Goal: Transaction & Acquisition: Download file/media

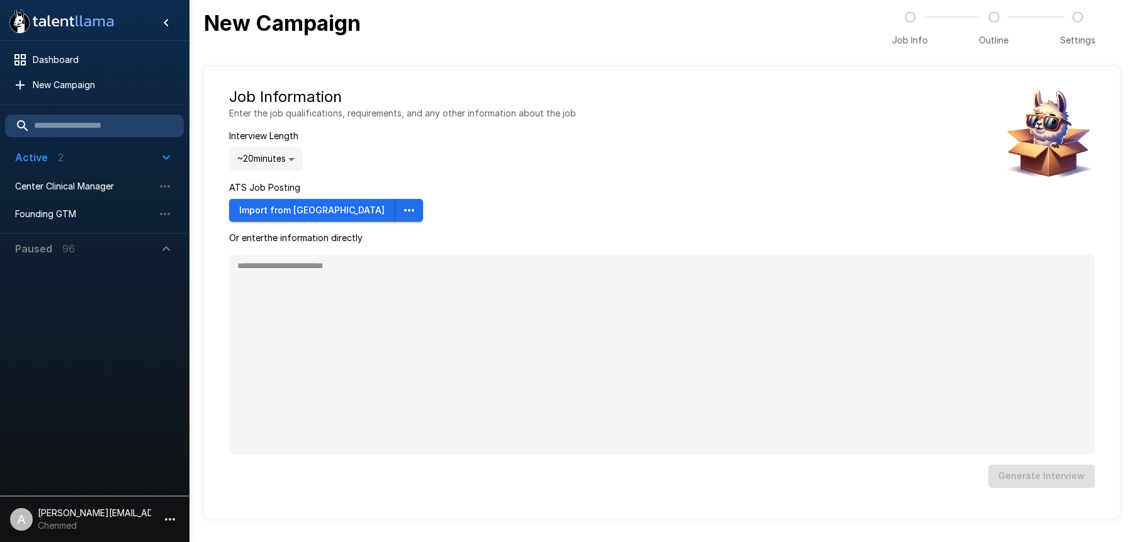
type textarea "*"
click at [114, 328] on div at bounding box center [94, 377] width 189 height 227
click at [175, 512] on icon "button" at bounding box center [169, 519] width 15 height 15
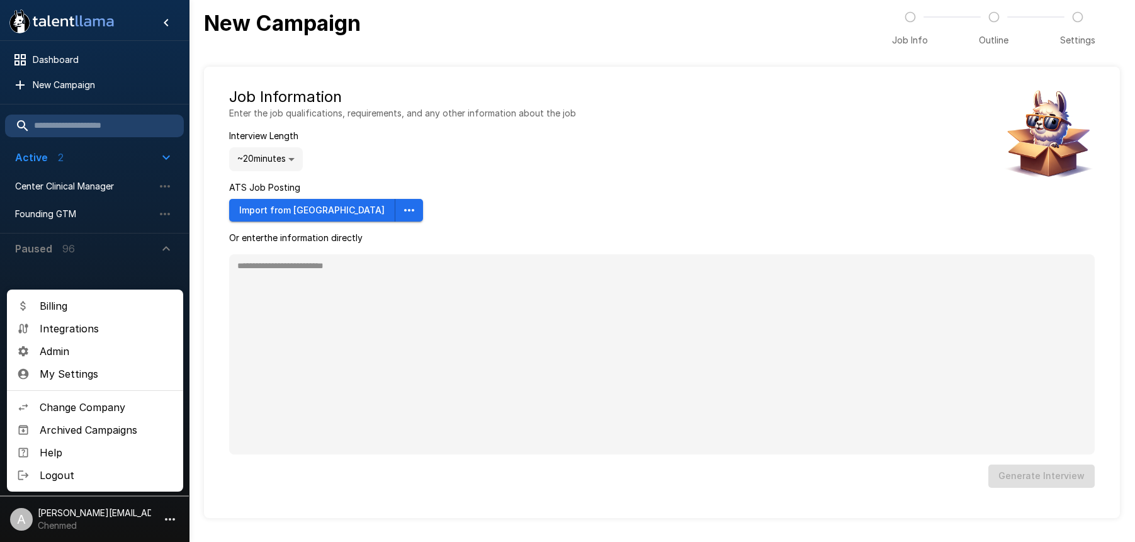
type textarea "*"
click at [127, 416] on li "Change Company" at bounding box center [95, 407] width 176 height 23
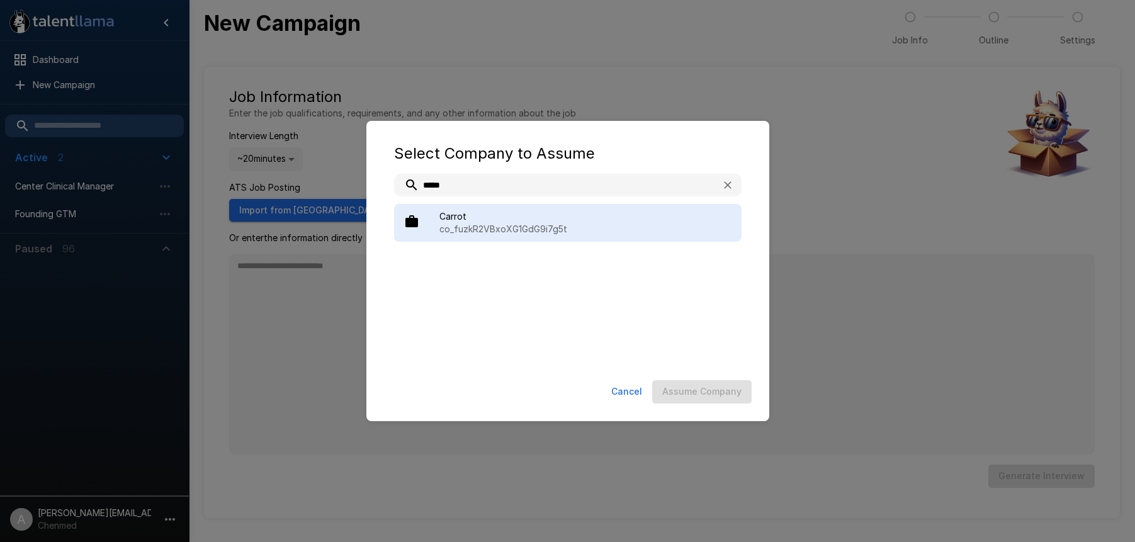
type input "*****"
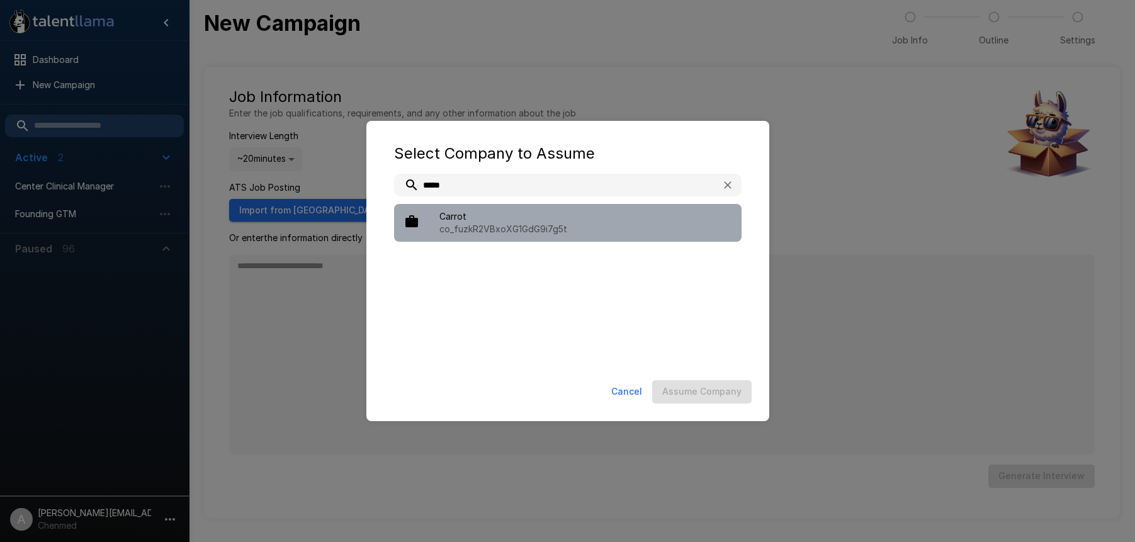
click at [527, 225] on p "co_fuzkR2VBxoXG1GdG9i7g5t" at bounding box center [585, 229] width 292 height 13
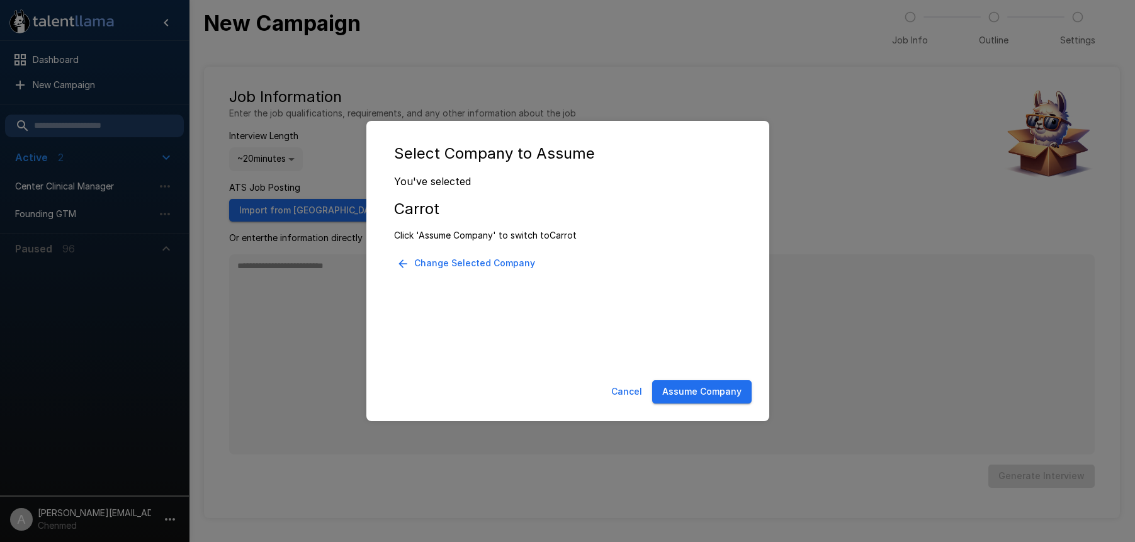
click at [730, 395] on button "Assume Company" at bounding box center [701, 391] width 99 height 23
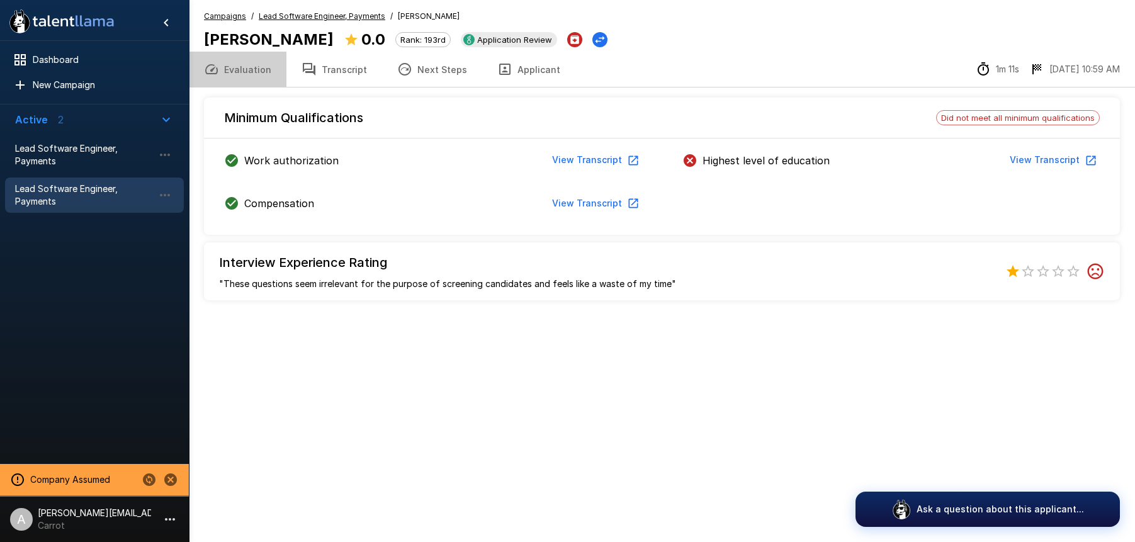
click at [247, 72] on button "Evaluation" at bounding box center [238, 69] width 98 height 35
click at [259, 69] on button "Evaluation" at bounding box center [238, 69] width 98 height 35
click at [320, 15] on u "Lead Software Engineer, Payments" at bounding box center [322, 15] width 126 height 9
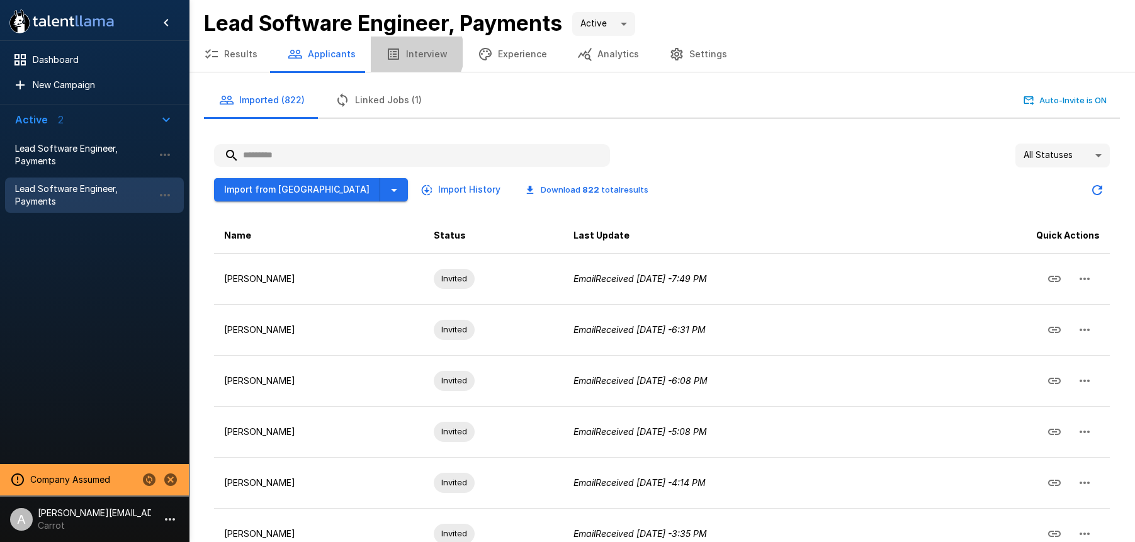
click at [408, 53] on button "Interview" at bounding box center [417, 54] width 92 height 35
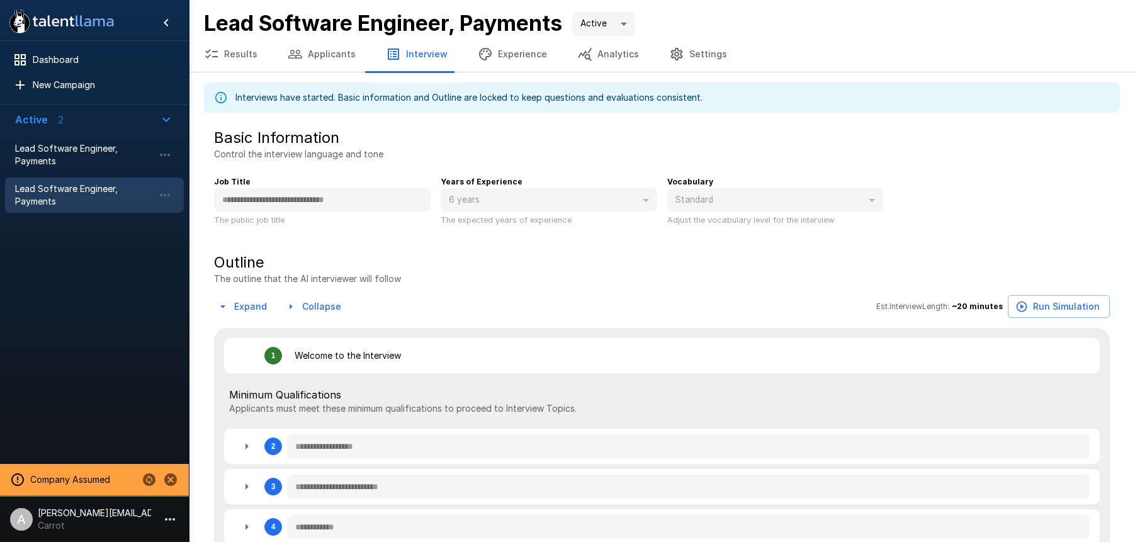
type textarea "*"
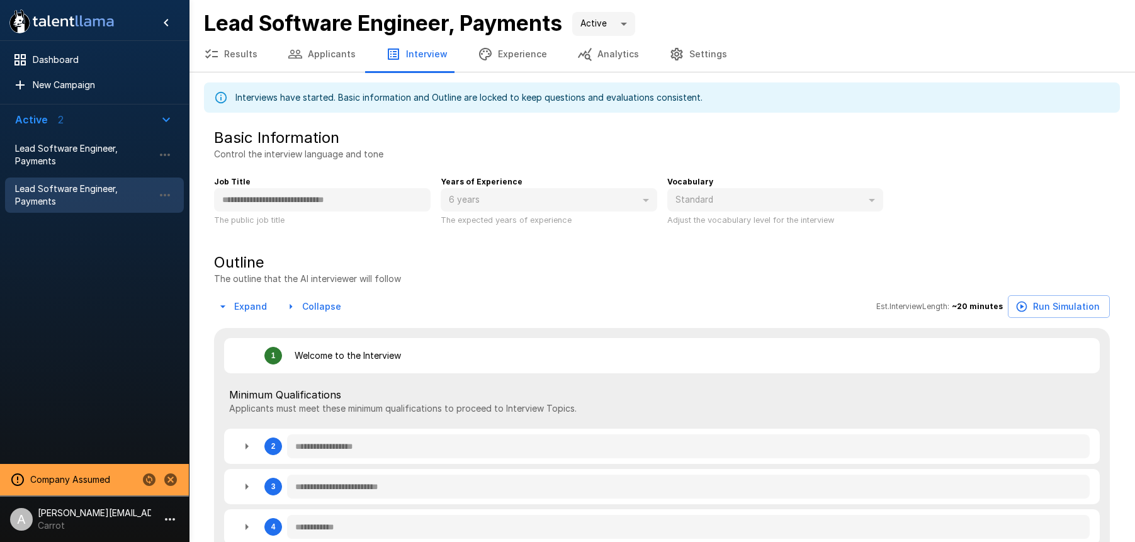
type textarea "*"
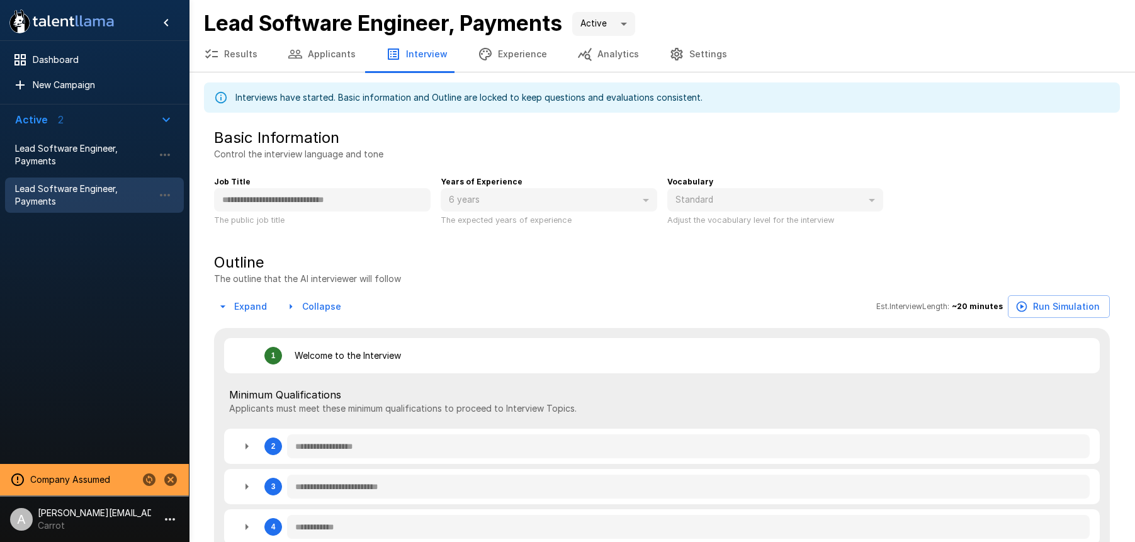
type textarea "*"
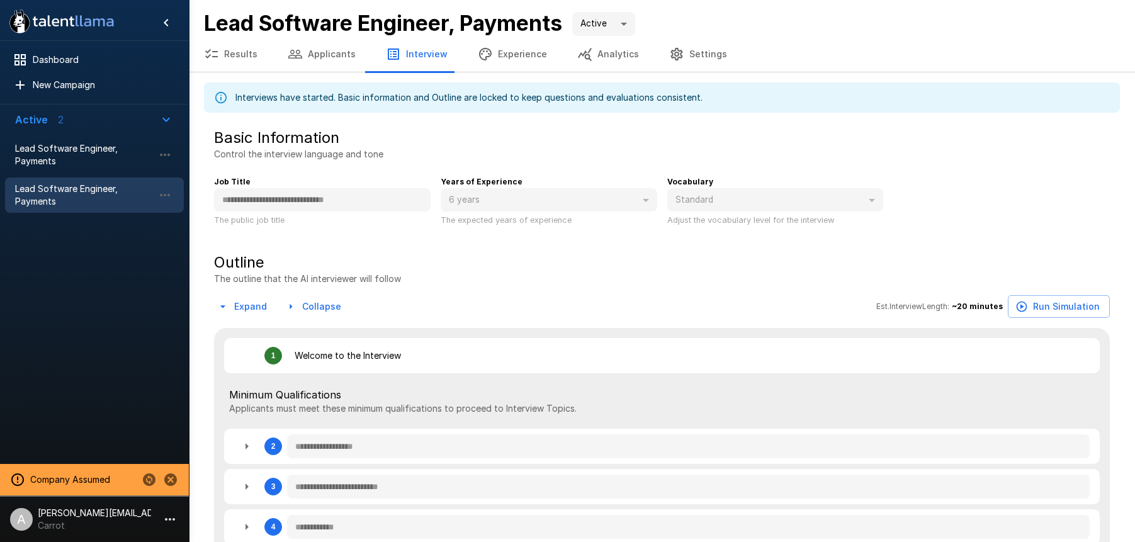
type textarea "*"
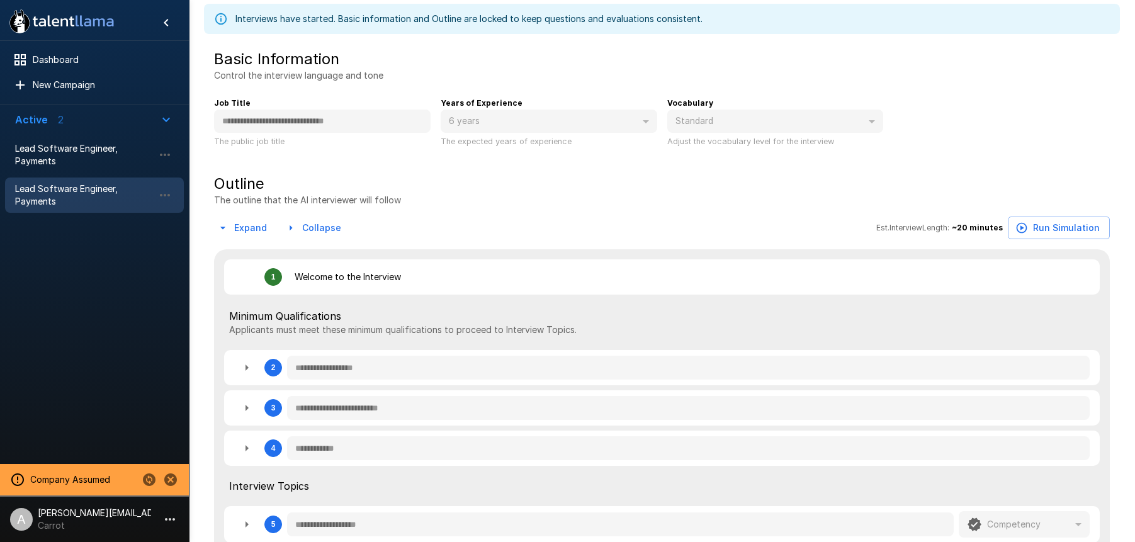
scroll to position [113, 0]
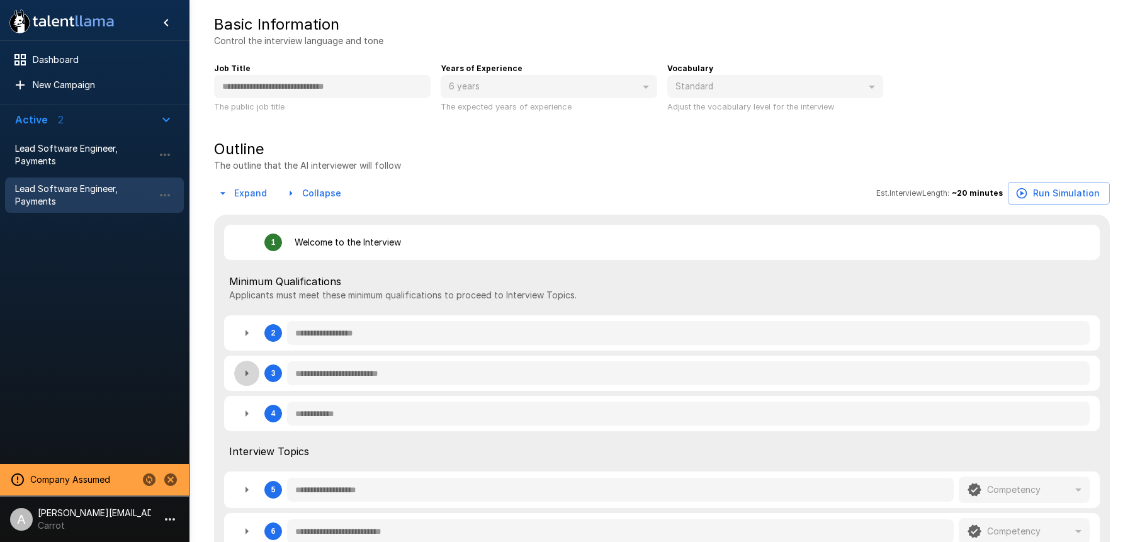
click at [241, 371] on icon "button" at bounding box center [246, 373] width 15 height 15
type textarea "*"
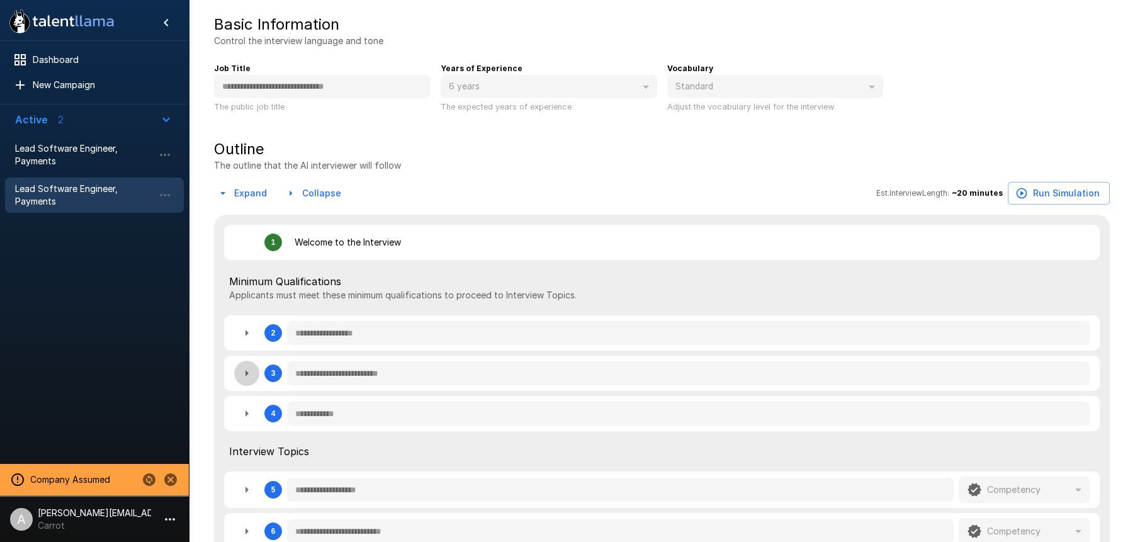
type textarea "*"
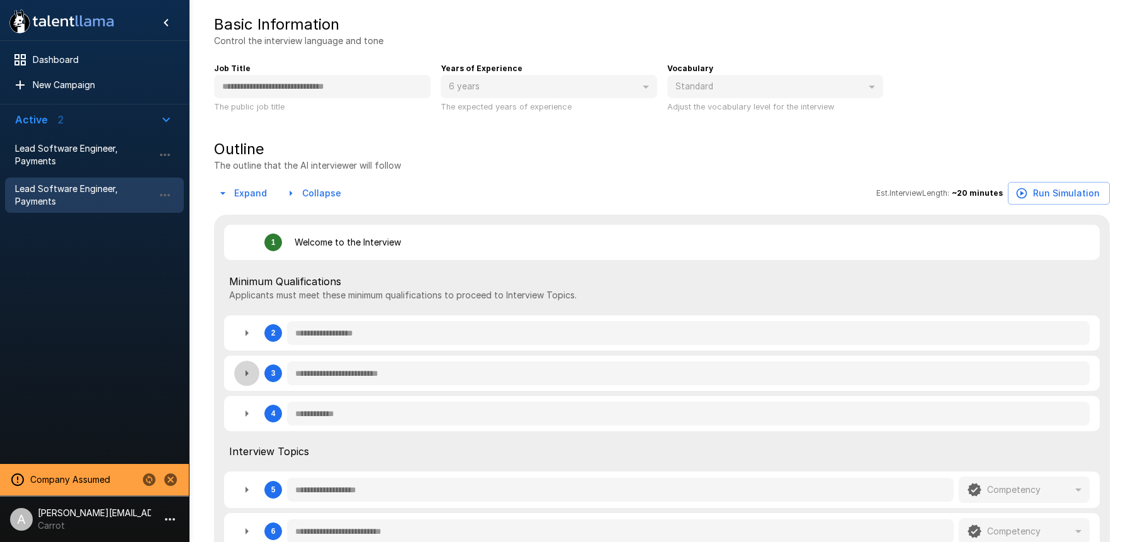
type textarea "*"
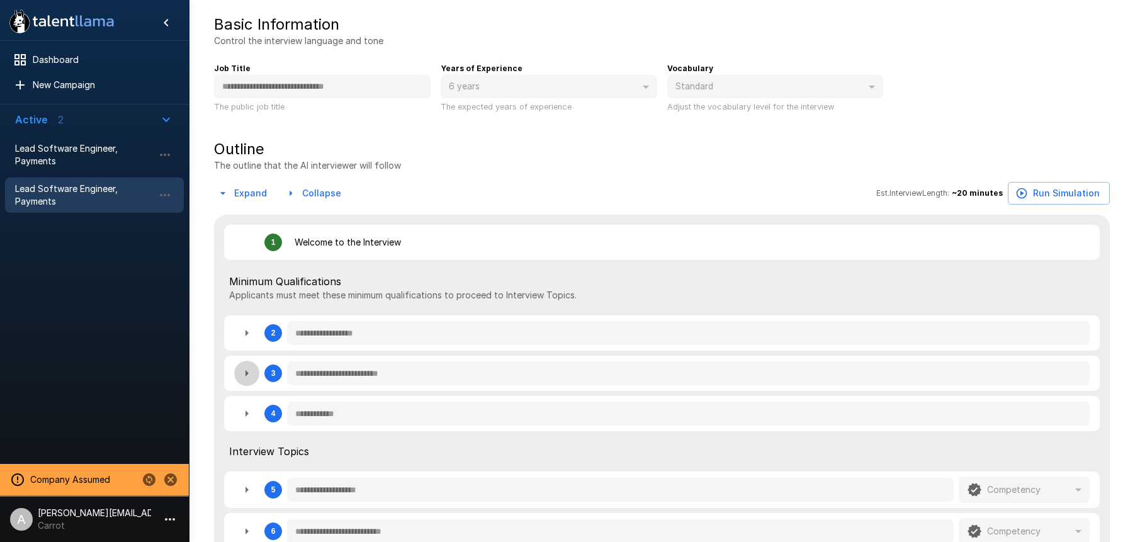
type textarea "*"
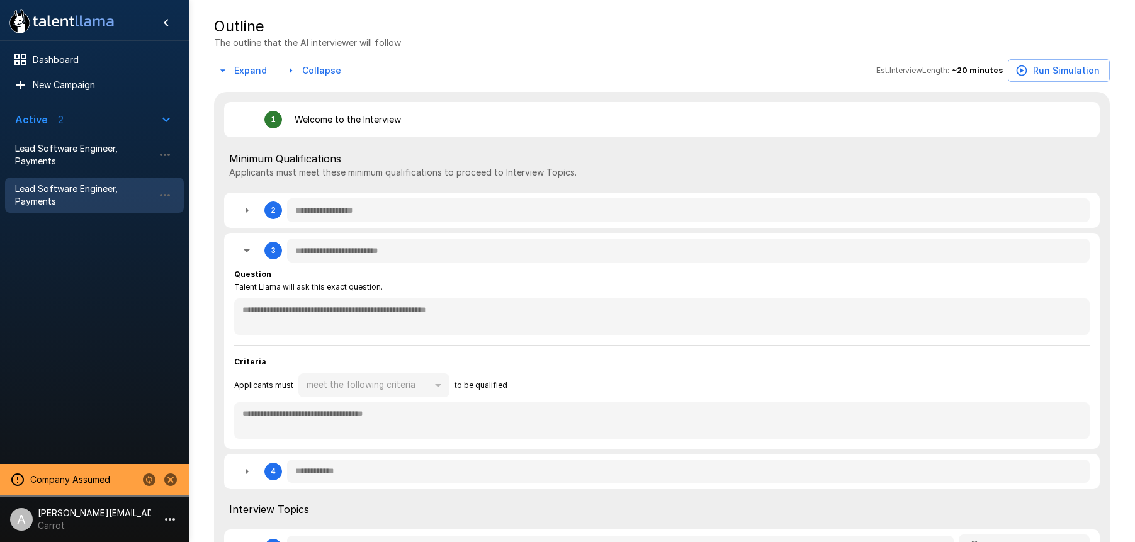
scroll to position [0, 0]
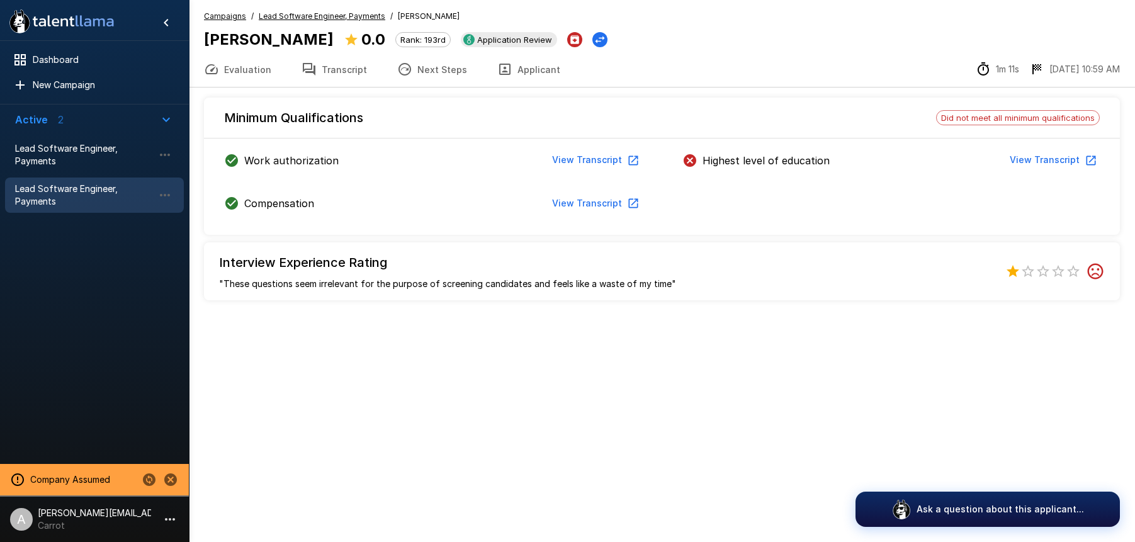
click at [1065, 172] on div "Highest level of education View Transcript" at bounding box center [891, 163] width 458 height 28
click at [1061, 166] on button "View Transcript" at bounding box center [1051, 160] width 95 height 23
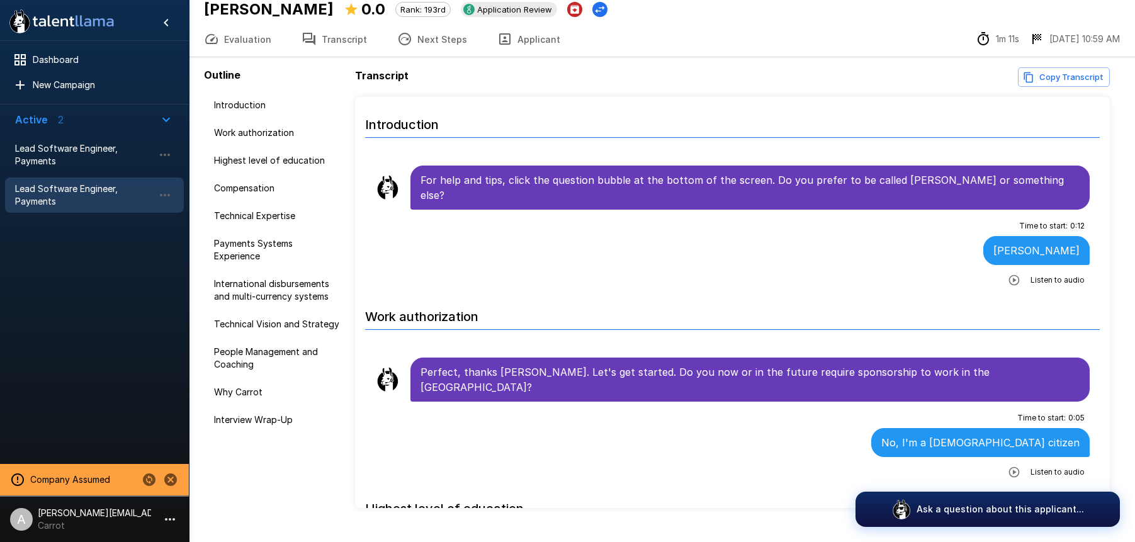
scroll to position [57, 0]
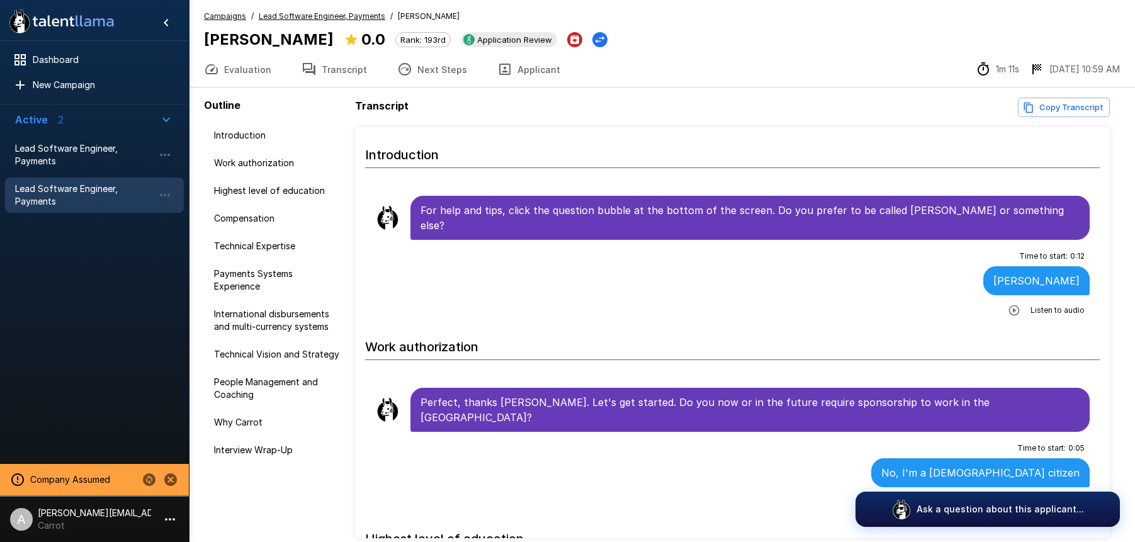
click at [318, 20] on u "Lead Software Engineer, Payments" at bounding box center [322, 15] width 126 height 9
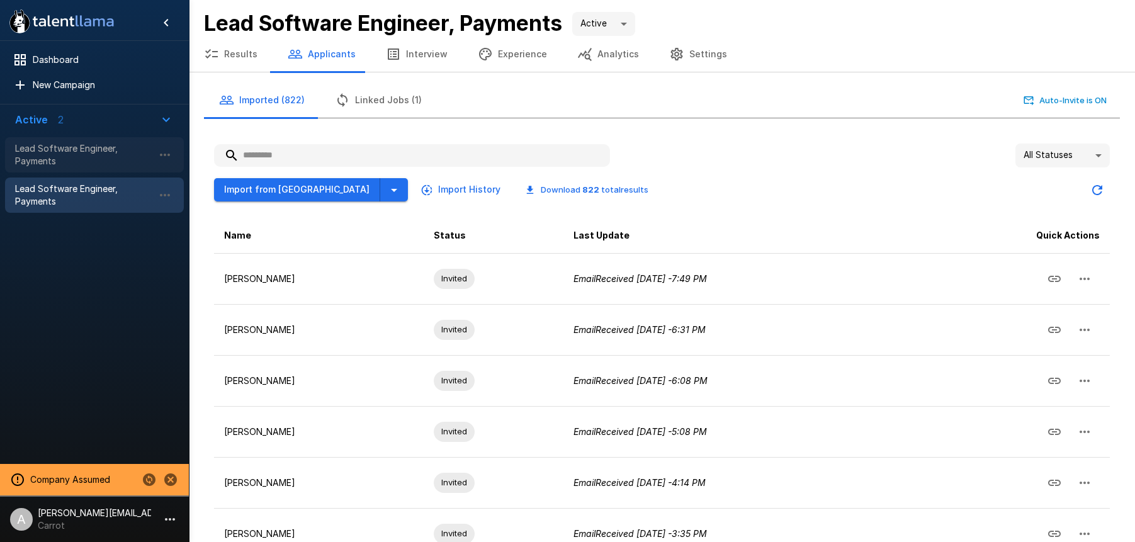
click at [113, 164] on span "Lead Software Engineer, Payments" at bounding box center [84, 154] width 138 height 25
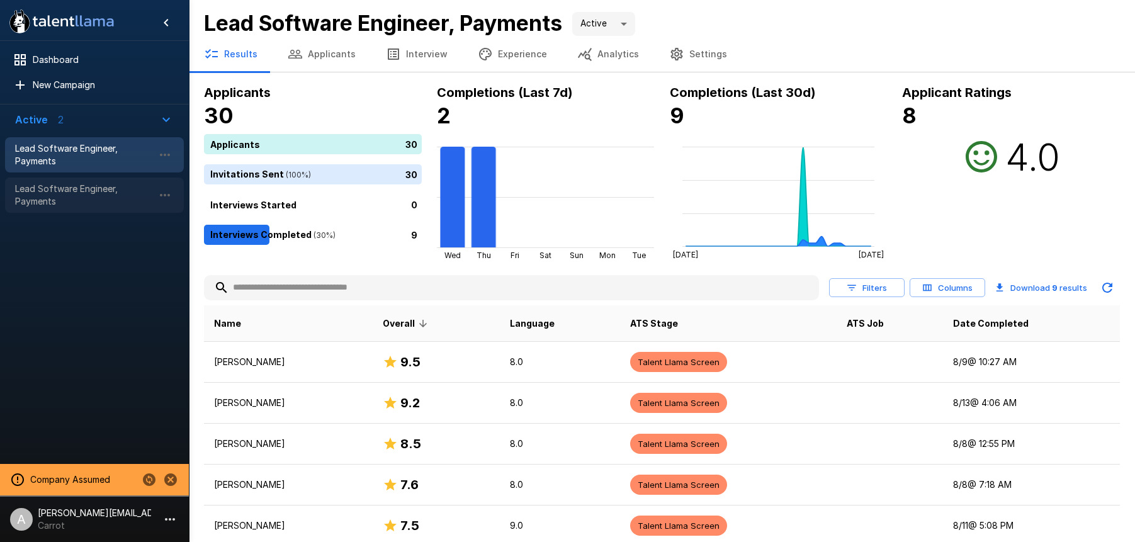
click at [54, 190] on span "Lead Software Engineer, Payments" at bounding box center [84, 195] width 138 height 25
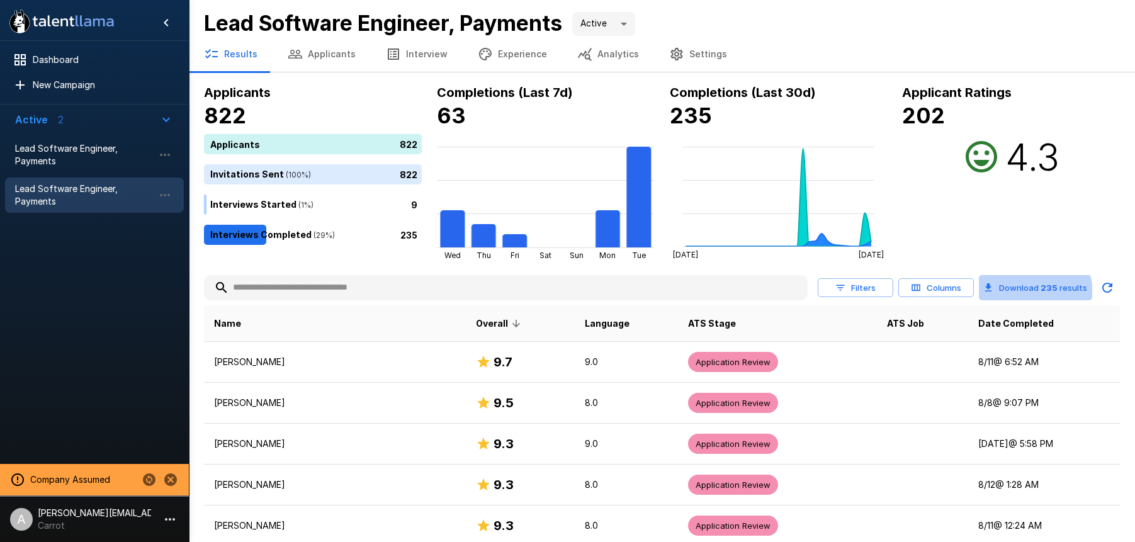
click at [1027, 294] on button "Download 235 results" at bounding box center [1035, 287] width 113 height 25
click at [951, 290] on button "Columns" at bounding box center [936, 288] width 76 height 20
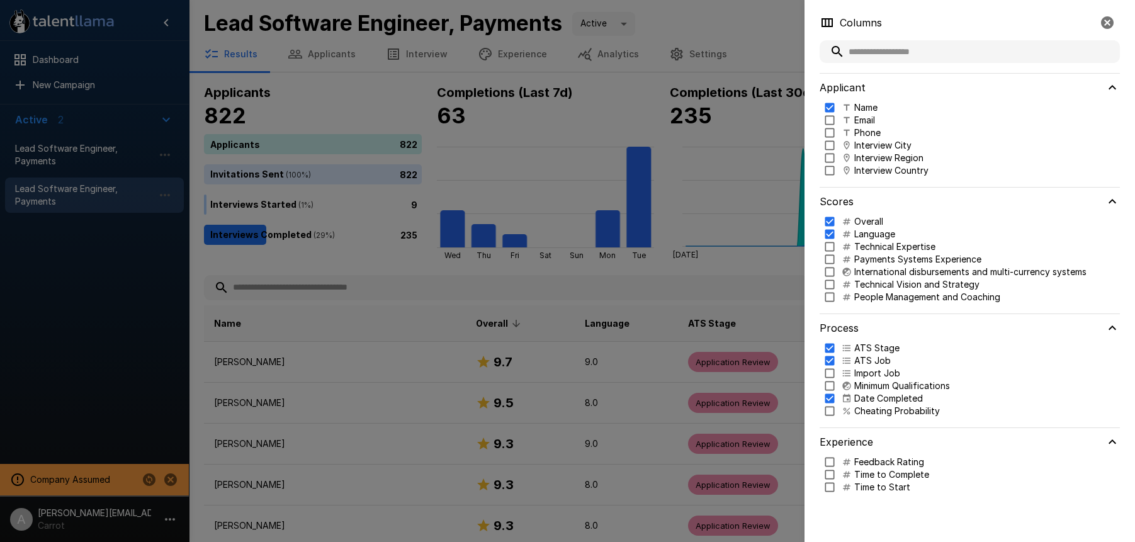
click at [688, 259] on div at bounding box center [567, 271] width 1135 height 542
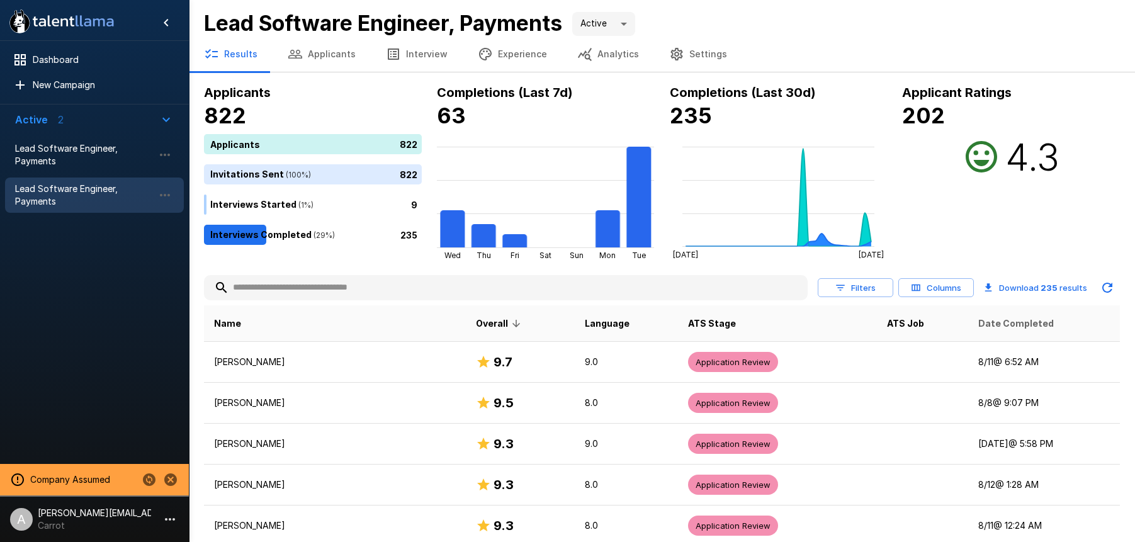
click at [1009, 323] on span "Date Completed" at bounding box center [1016, 323] width 76 height 15
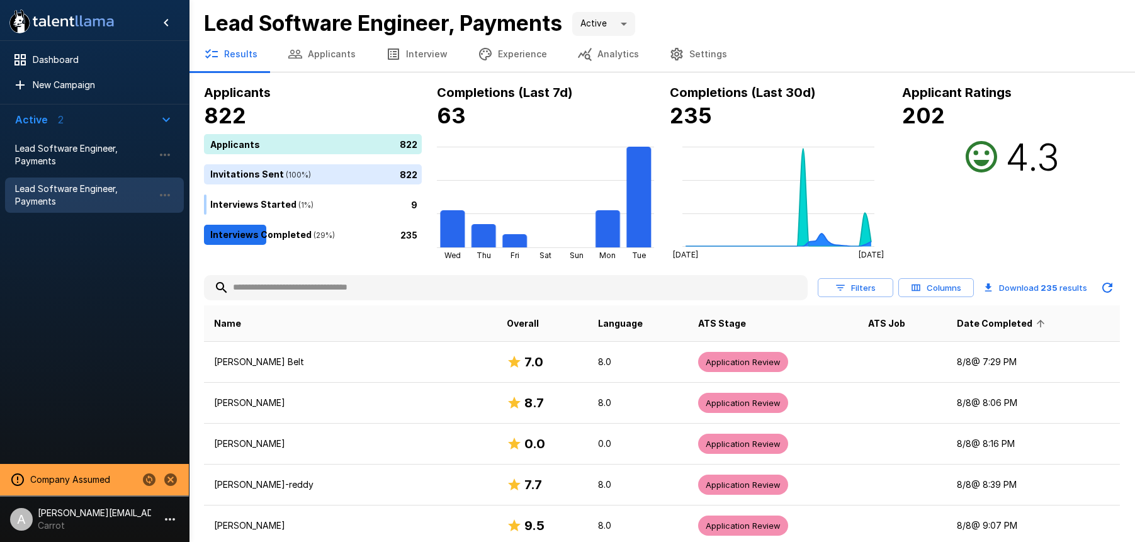
click at [1009, 323] on span "Date Completed" at bounding box center [1003, 323] width 92 height 15
